Goal: Navigation & Orientation: Find specific page/section

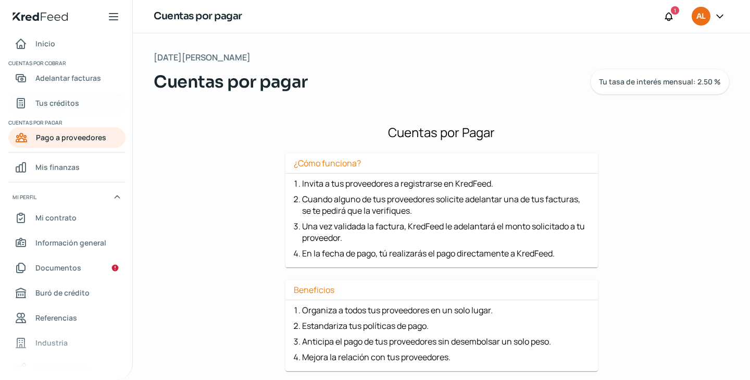
click at [55, 106] on span "Tus créditos" at bounding box center [57, 102] width 44 height 13
